Goal: Check status: Check status

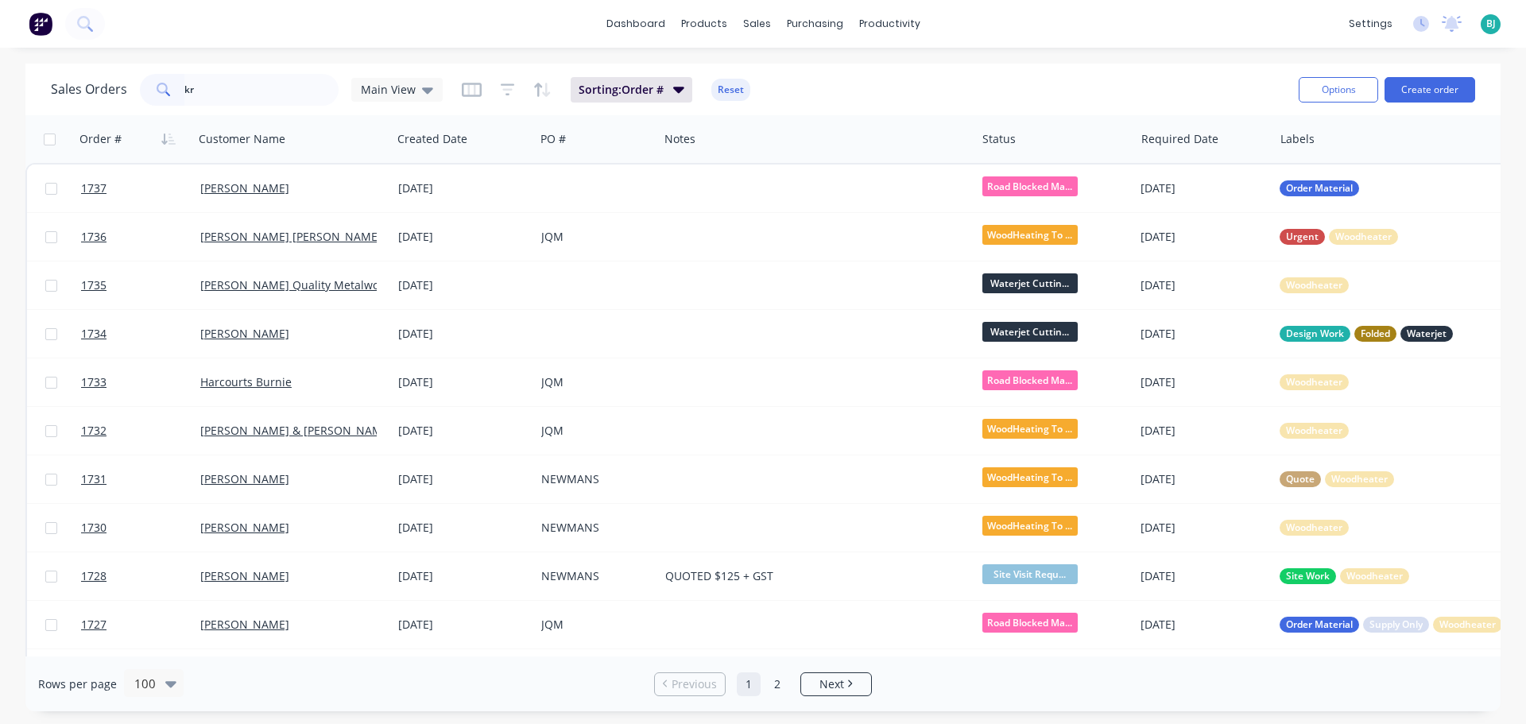
type input "k"
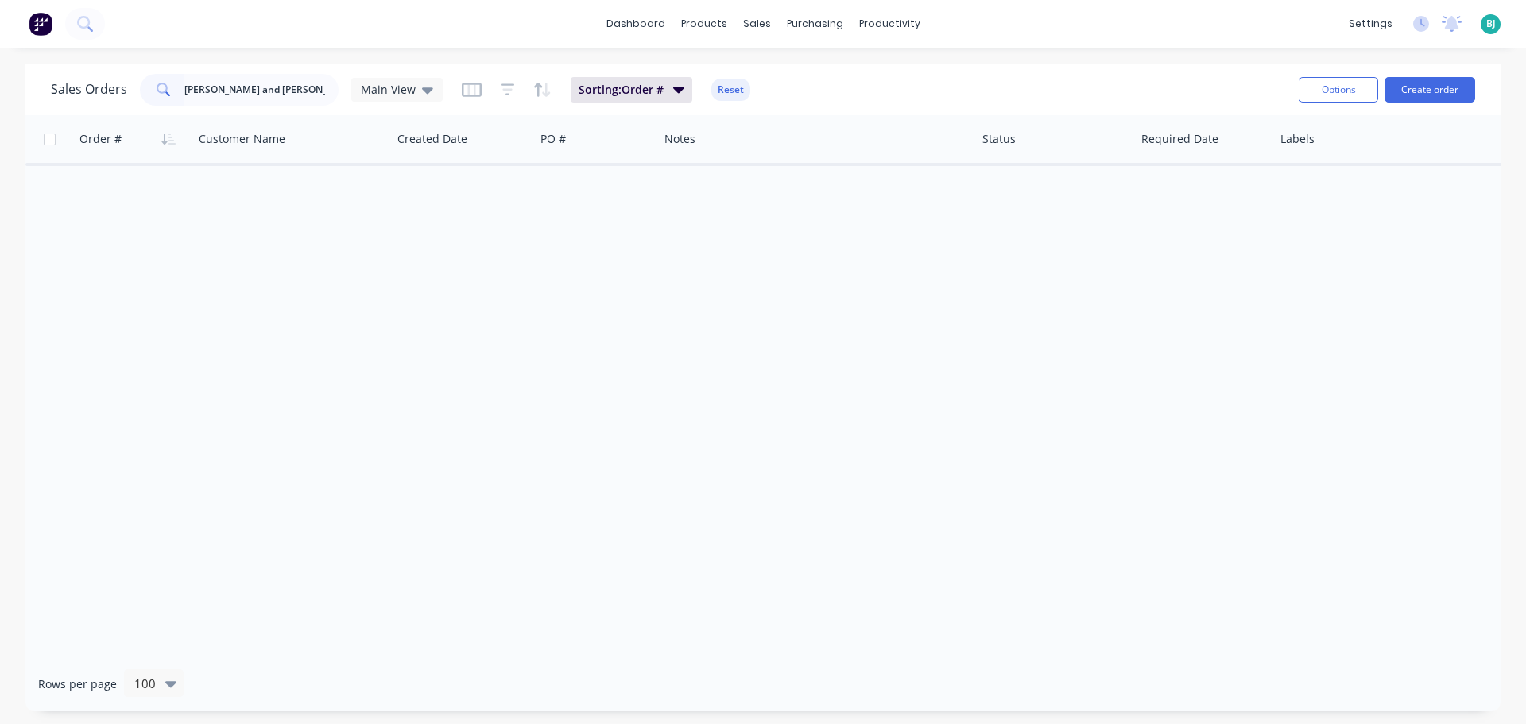
drag, startPoint x: 277, startPoint y: 90, endPoint x: 133, endPoint y: 88, distance: 143.8
click at [133, 88] on div "Sales Orders [PERSON_NAME] and [PERSON_NAME] View" at bounding box center [247, 90] width 392 height 32
type input "[PERSON_NAME]"
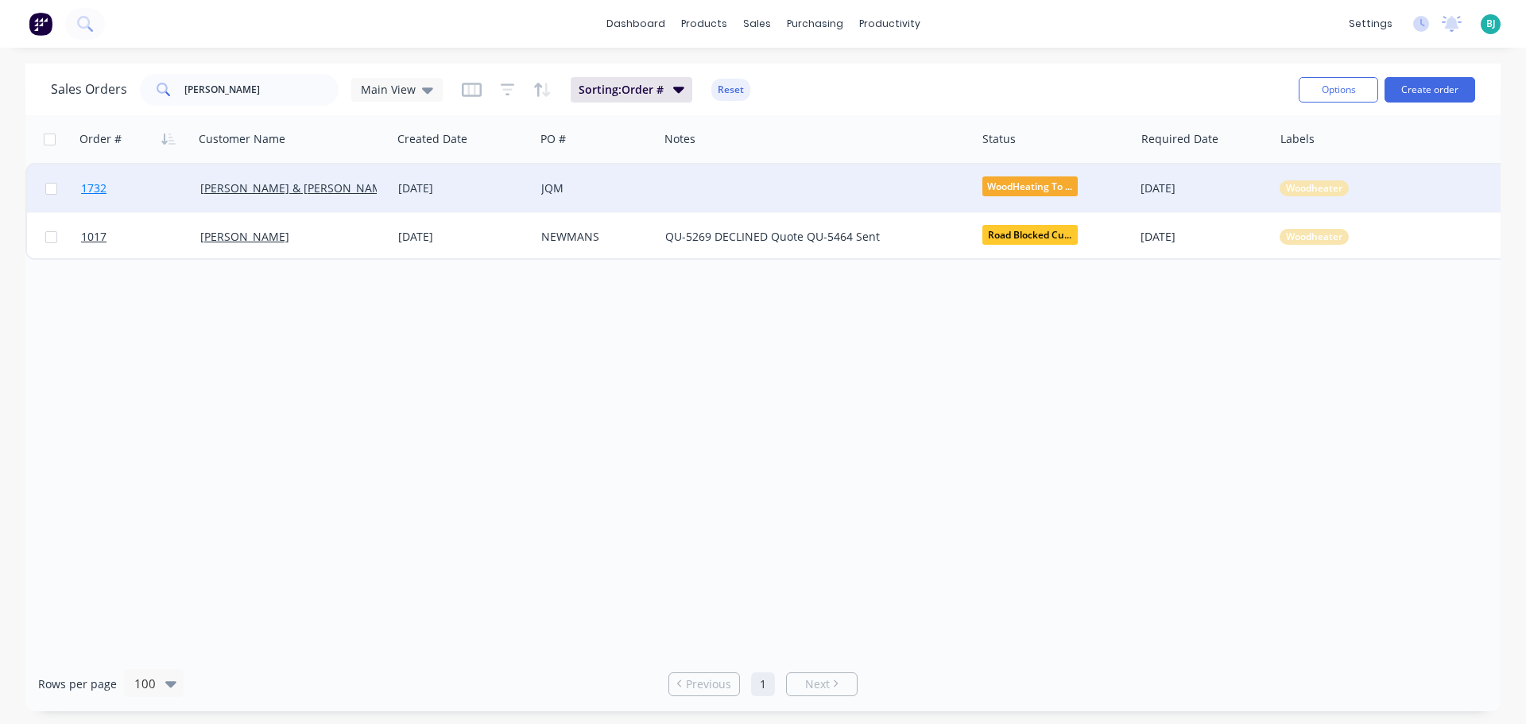
click at [168, 198] on link "1732" at bounding box center [140, 189] width 119 height 48
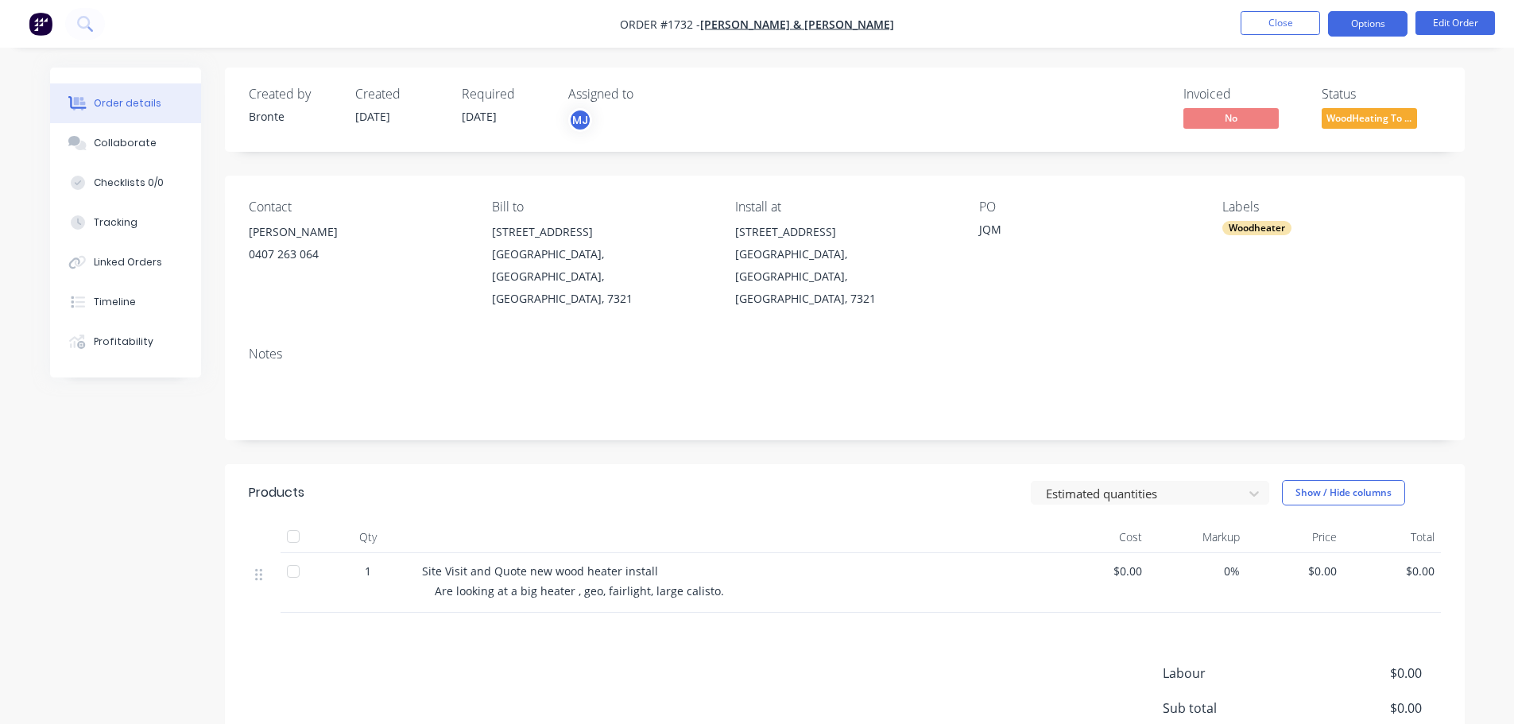
click at [1371, 24] on button "Options" at bounding box center [1367, 23] width 79 height 25
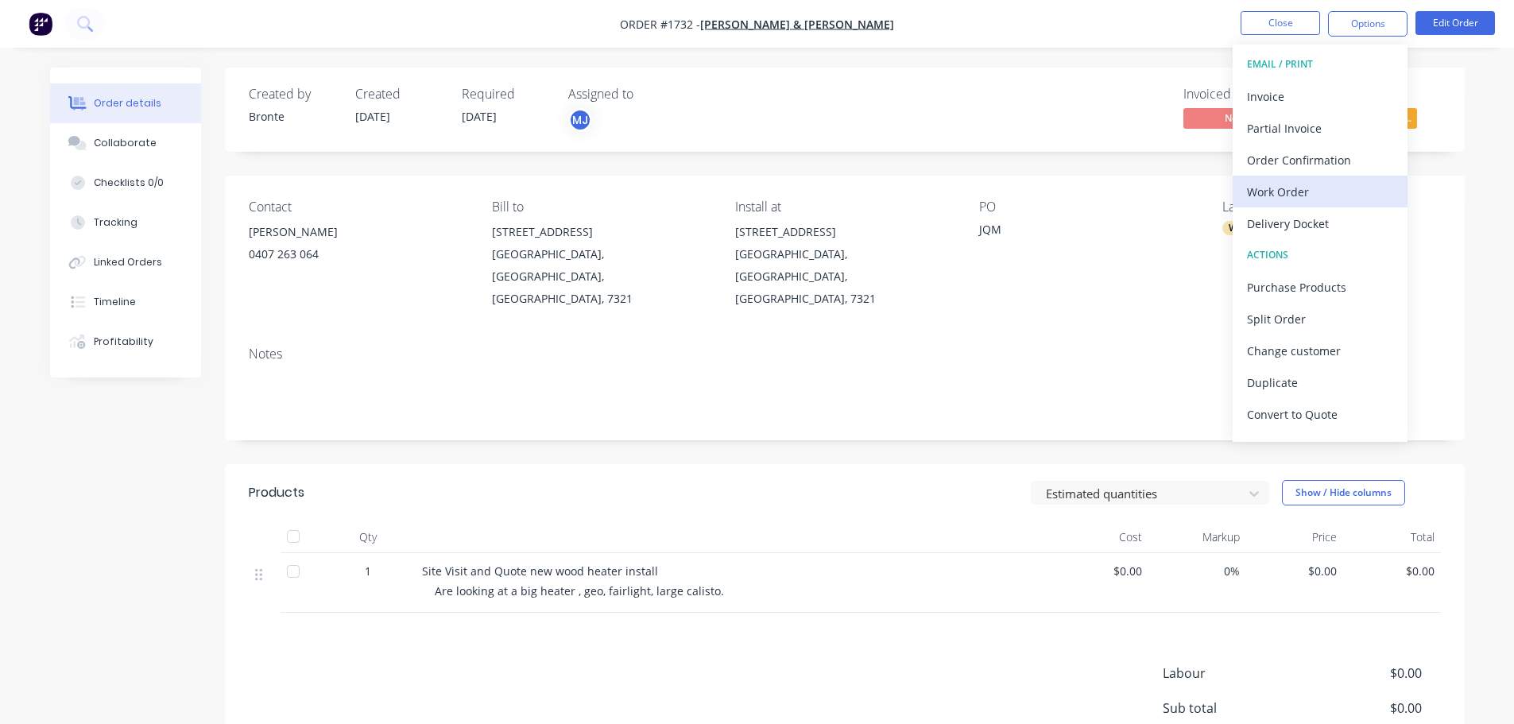
click at [1319, 188] on div "Work Order" at bounding box center [1320, 191] width 146 height 23
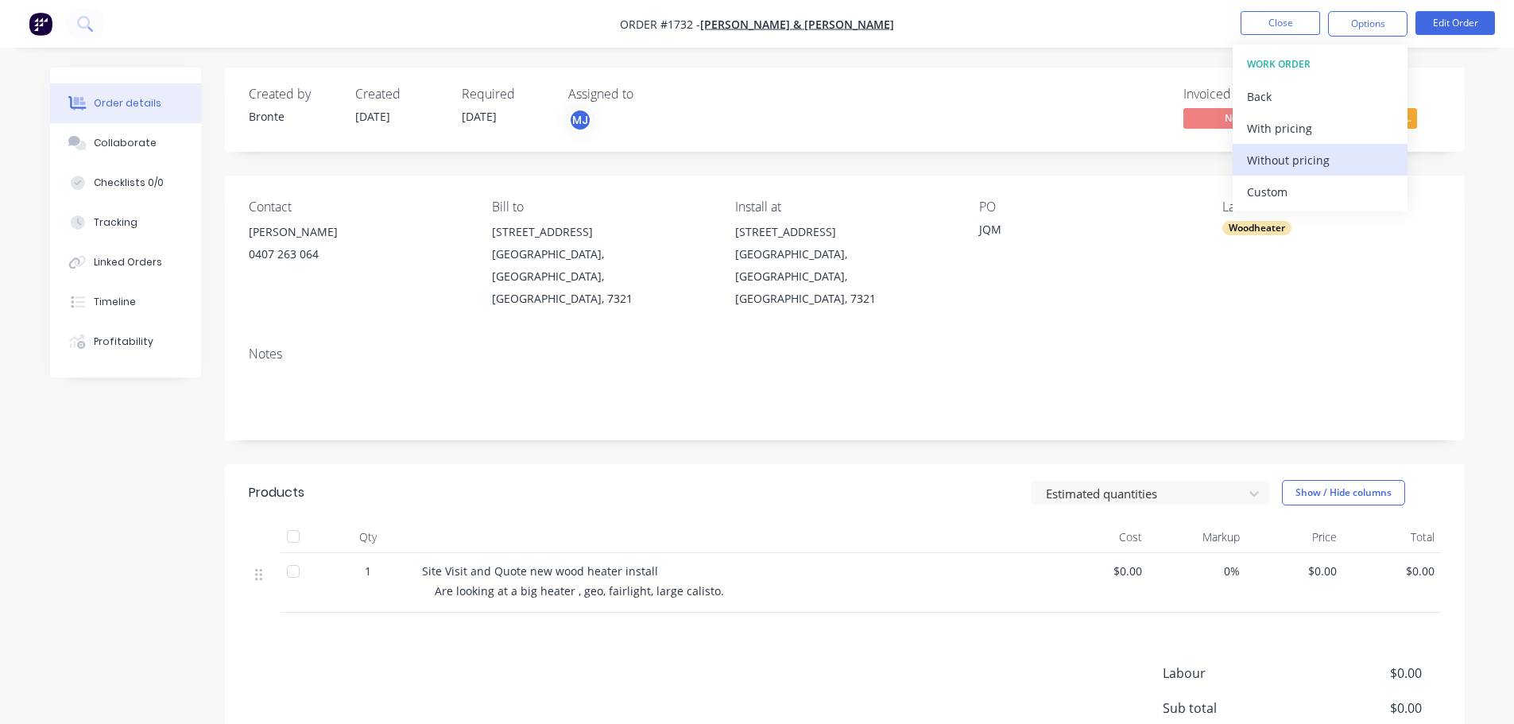
click at [1326, 165] on div "Without pricing" at bounding box center [1320, 160] width 146 height 23
click at [100, 540] on div "Created by Bronte Created [DATE] Required [DATE] Assigned to MJ Invoiced No Sta…" at bounding box center [757, 482] width 1415 height 828
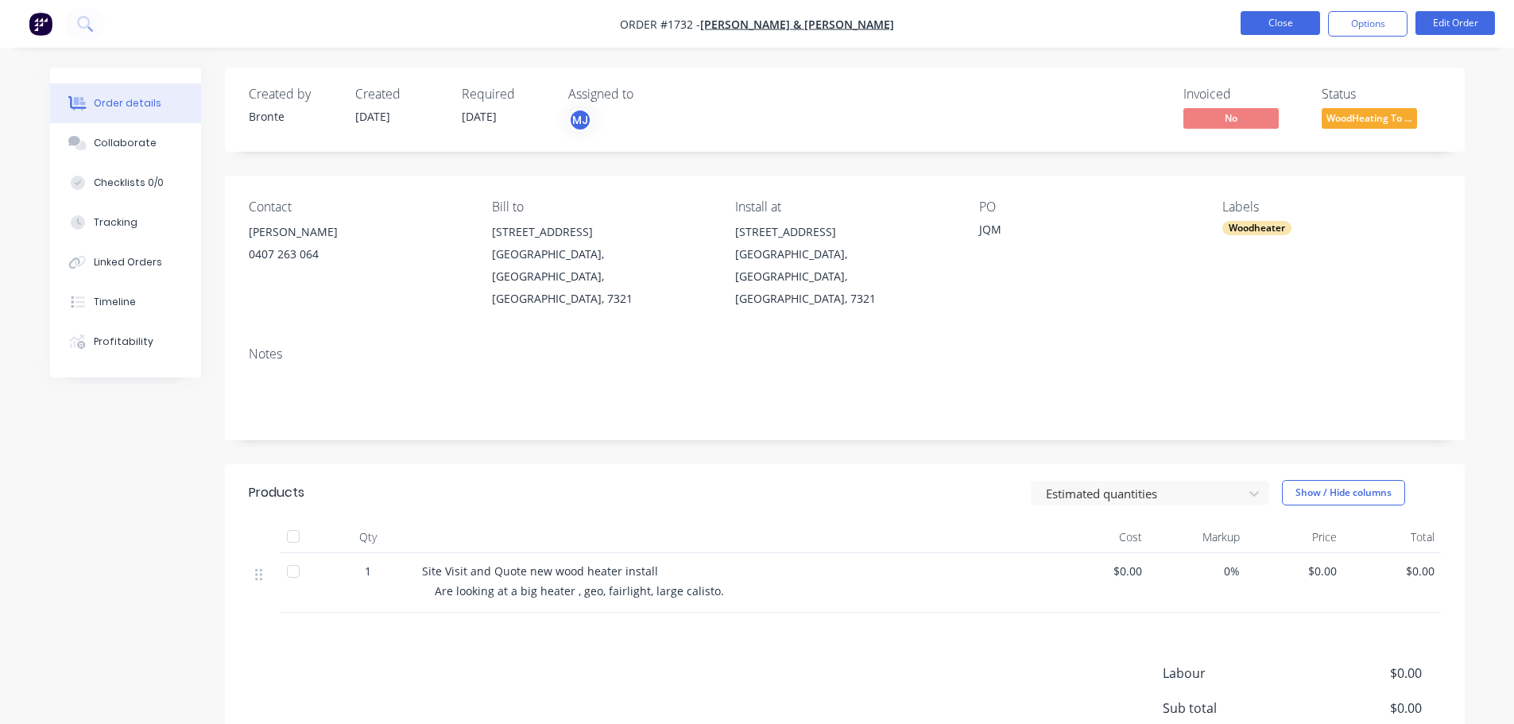
click at [1277, 23] on button "Close" at bounding box center [1280, 23] width 79 height 24
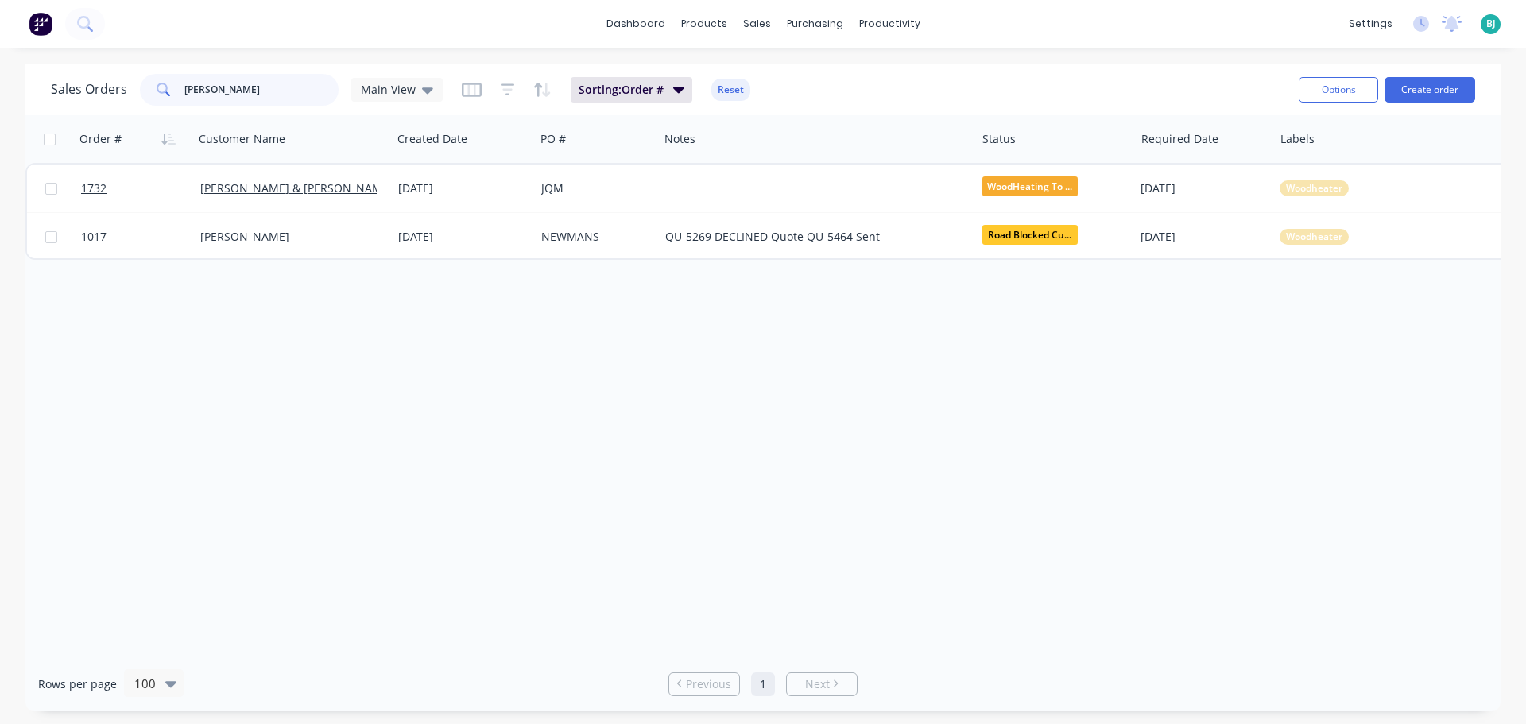
drag, startPoint x: 230, startPoint y: 94, endPoint x: 175, endPoint y: 88, distance: 55.1
click at [175, 88] on div "[PERSON_NAME]" at bounding box center [239, 90] width 199 height 32
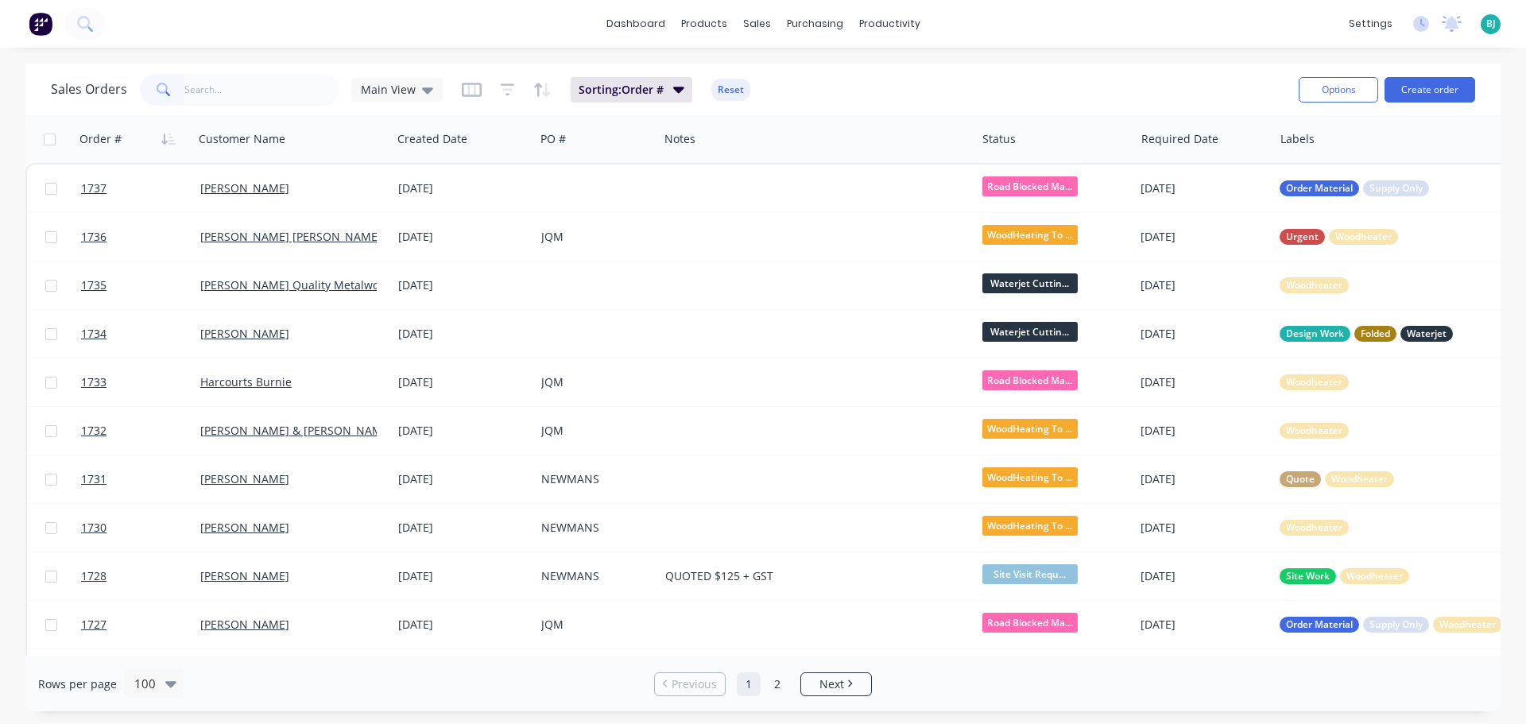
click at [866, 87] on div "Sales Orders Main View Sorting: Order # Reset" at bounding box center [668, 89] width 1235 height 39
